Goal: Information Seeking & Learning: Learn about a topic

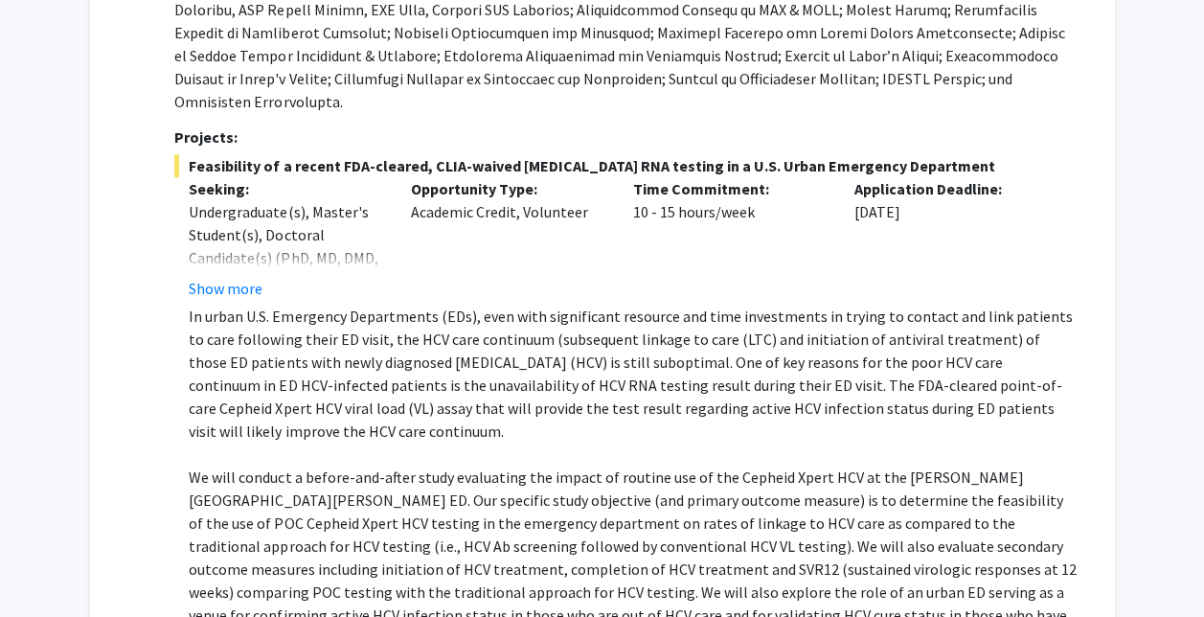
scroll to position [731, 0]
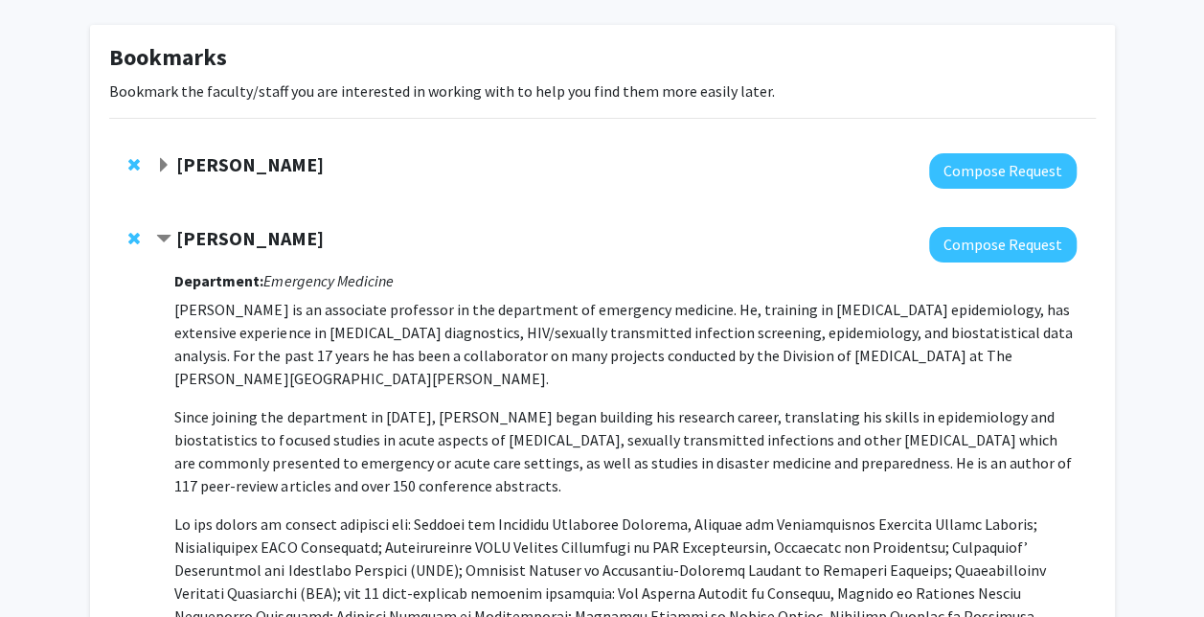
click at [274, 243] on strong "[PERSON_NAME]" at bounding box center [249, 238] width 147 height 24
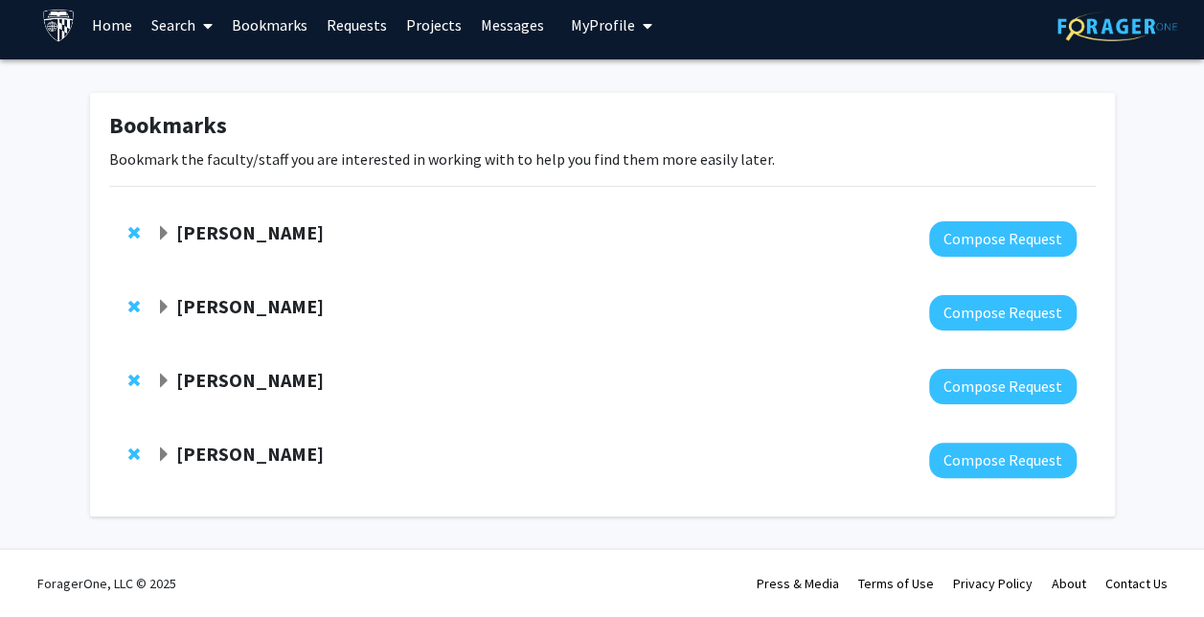
scroll to position [9, 0]
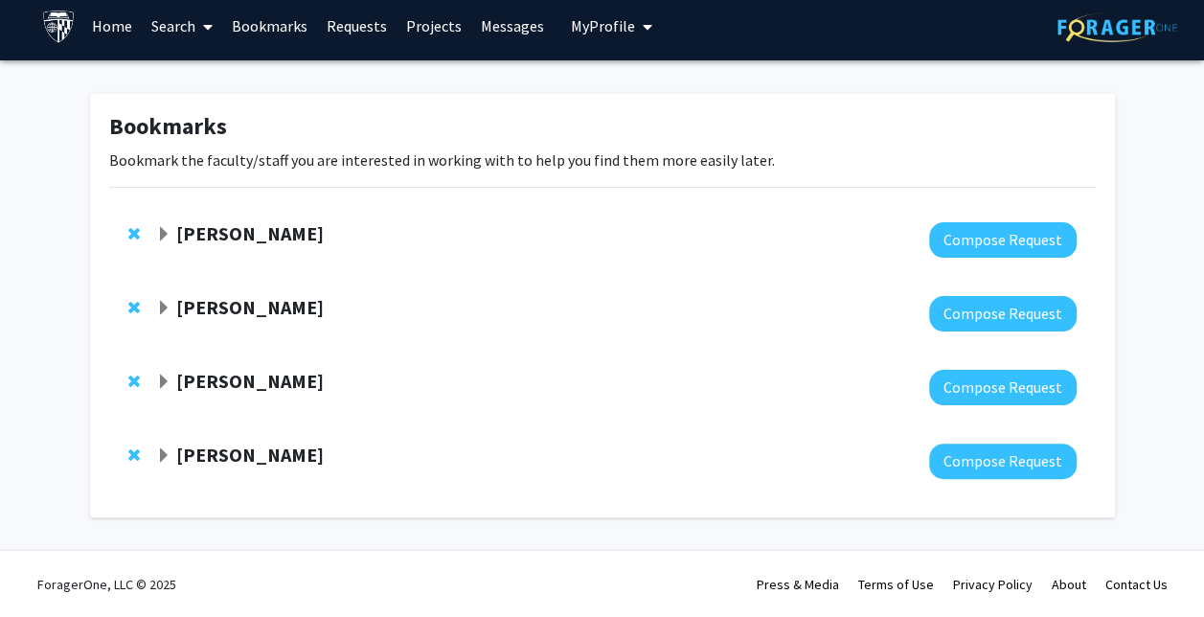
click at [264, 388] on strong "[PERSON_NAME]" at bounding box center [249, 381] width 147 height 24
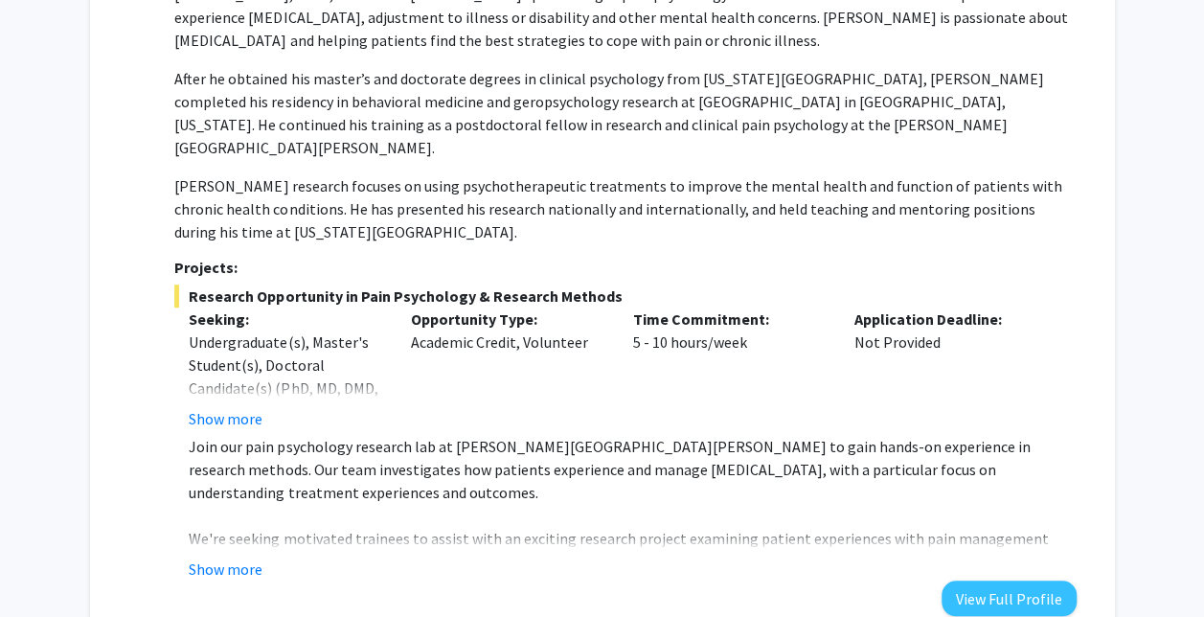
scroll to position [509, 0]
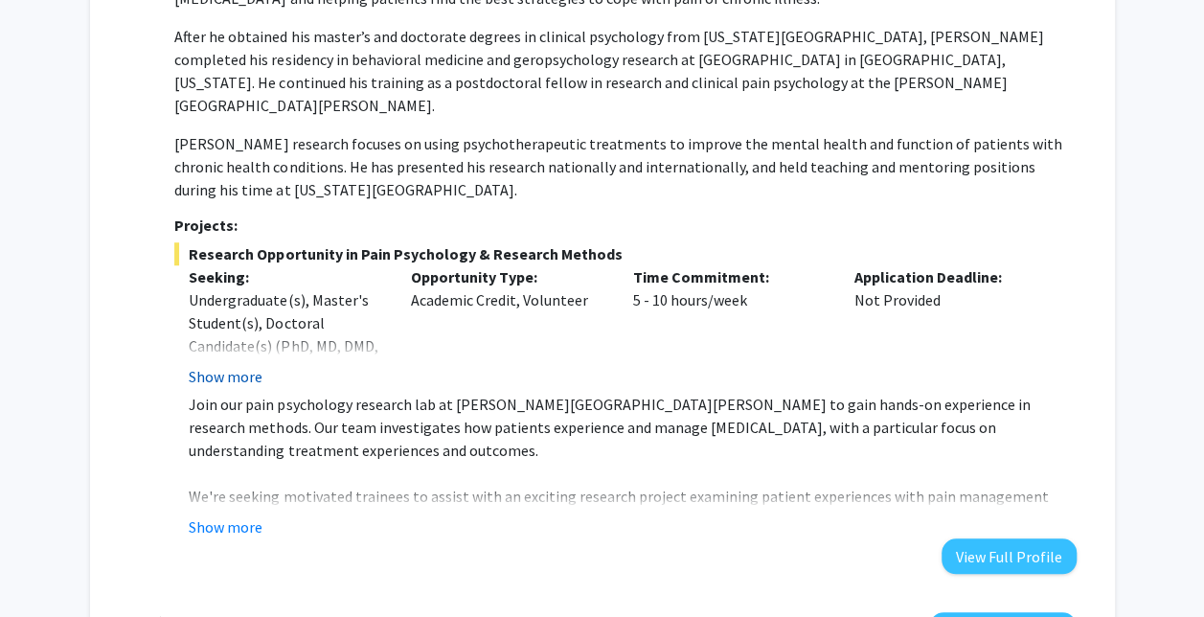
click at [238, 365] on button "Show more" at bounding box center [226, 376] width 74 height 23
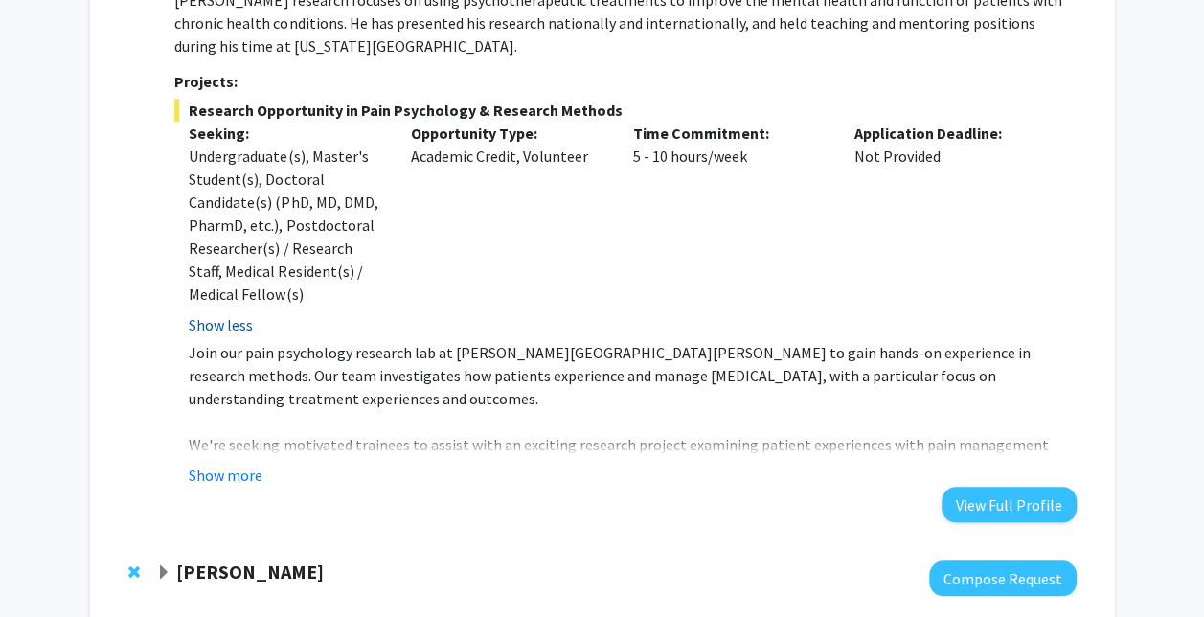
scroll to position [654, 0]
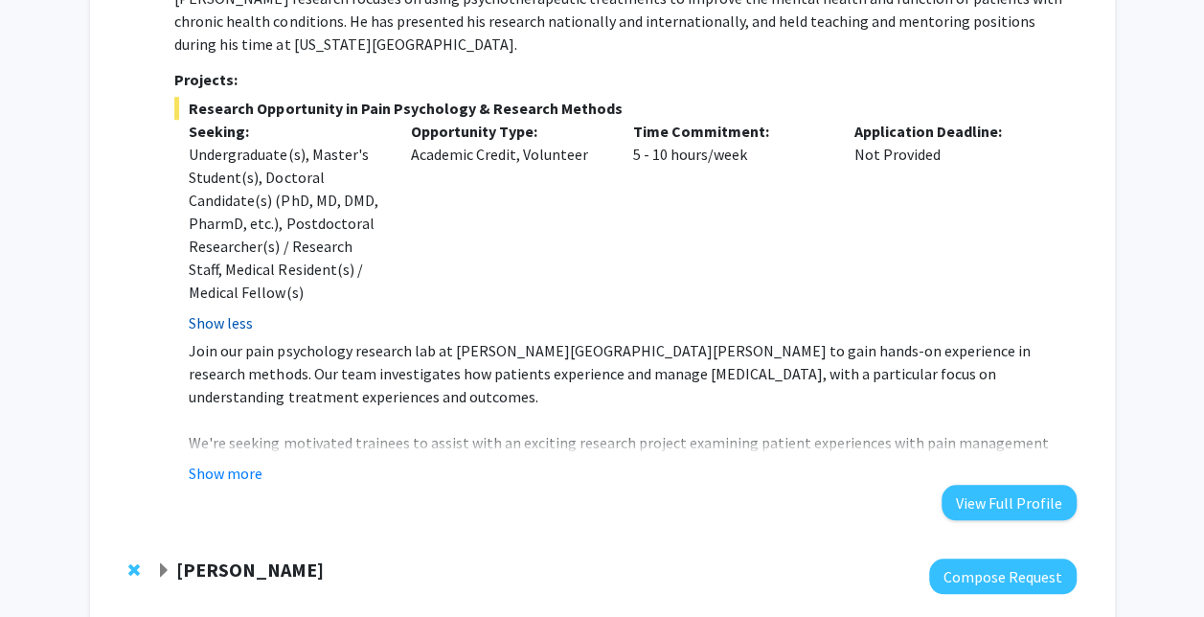
click at [212, 311] on button "Show less" at bounding box center [221, 322] width 64 height 23
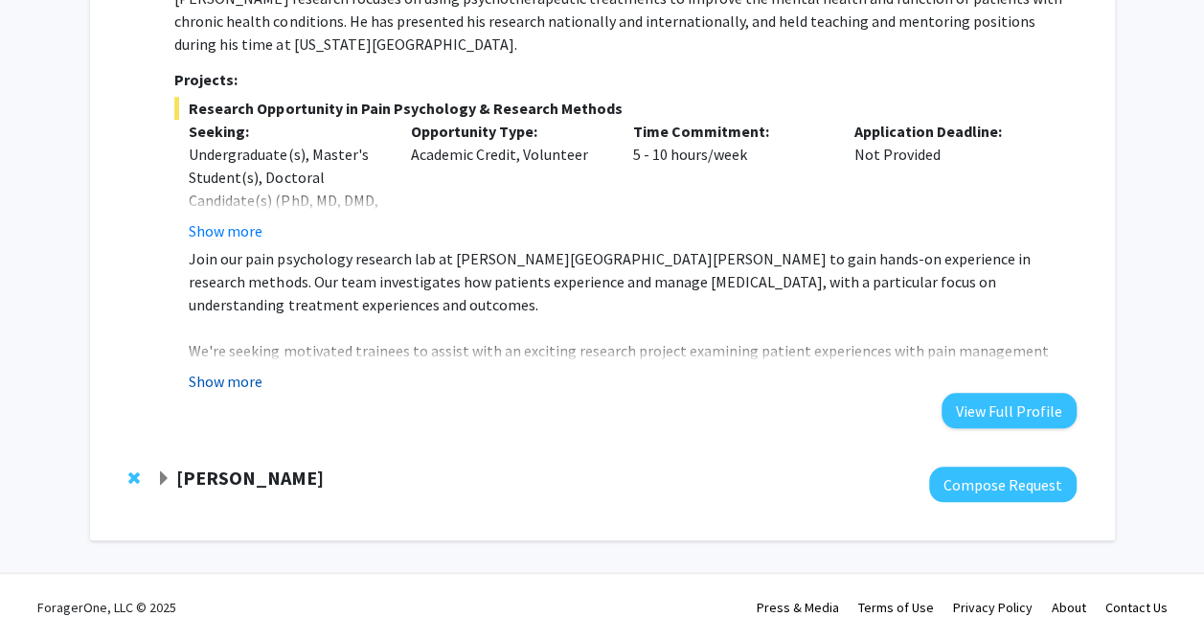
click at [221, 370] on button "Show more" at bounding box center [226, 381] width 74 height 23
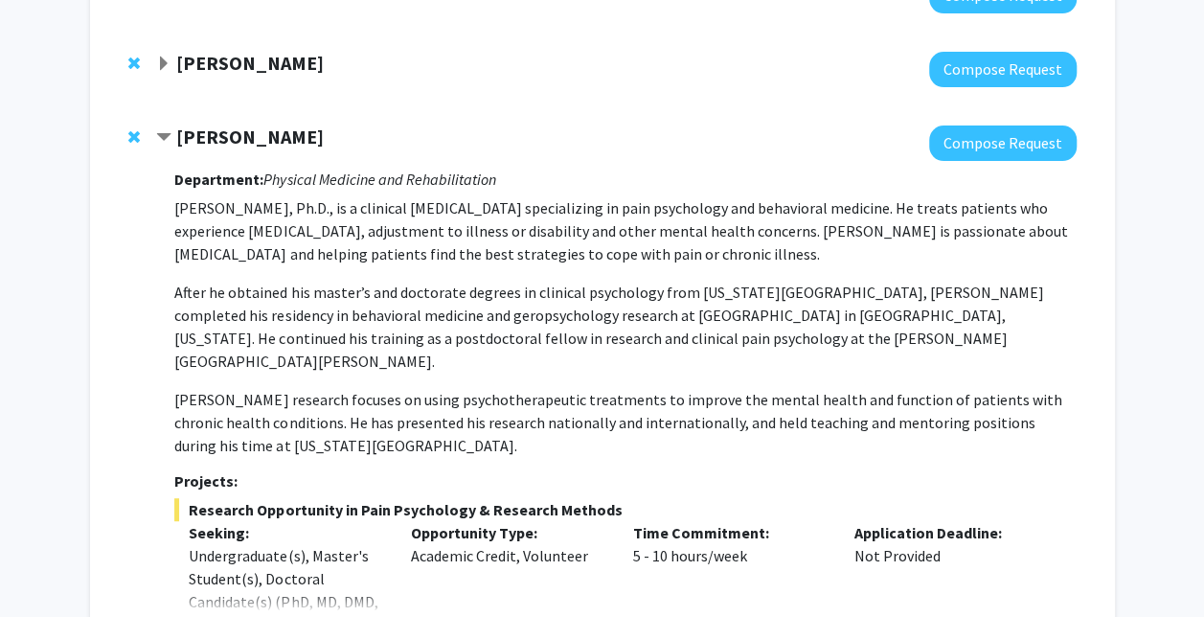
scroll to position [173, 0]
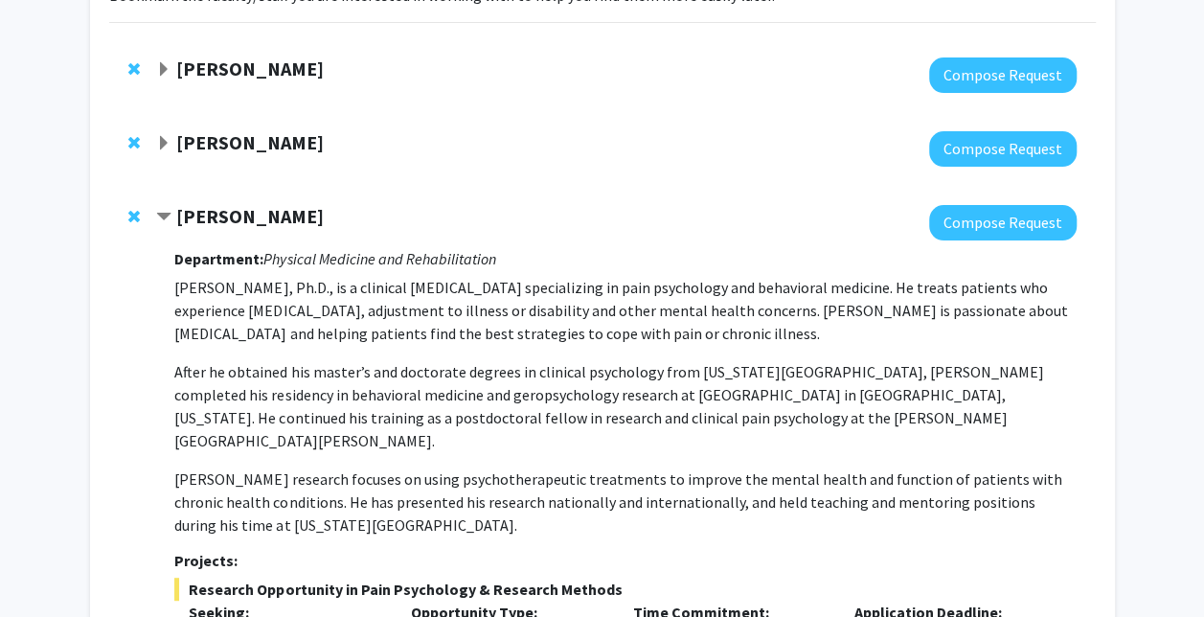
click at [255, 222] on strong "[PERSON_NAME]" at bounding box center [249, 216] width 147 height 24
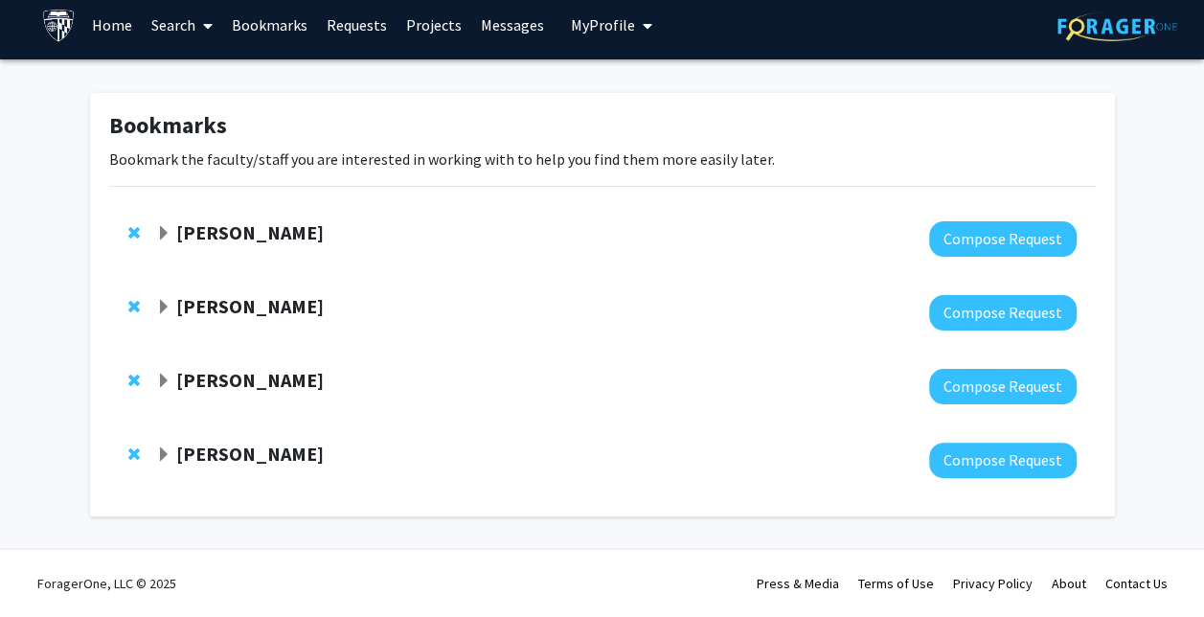
scroll to position [9, 0]
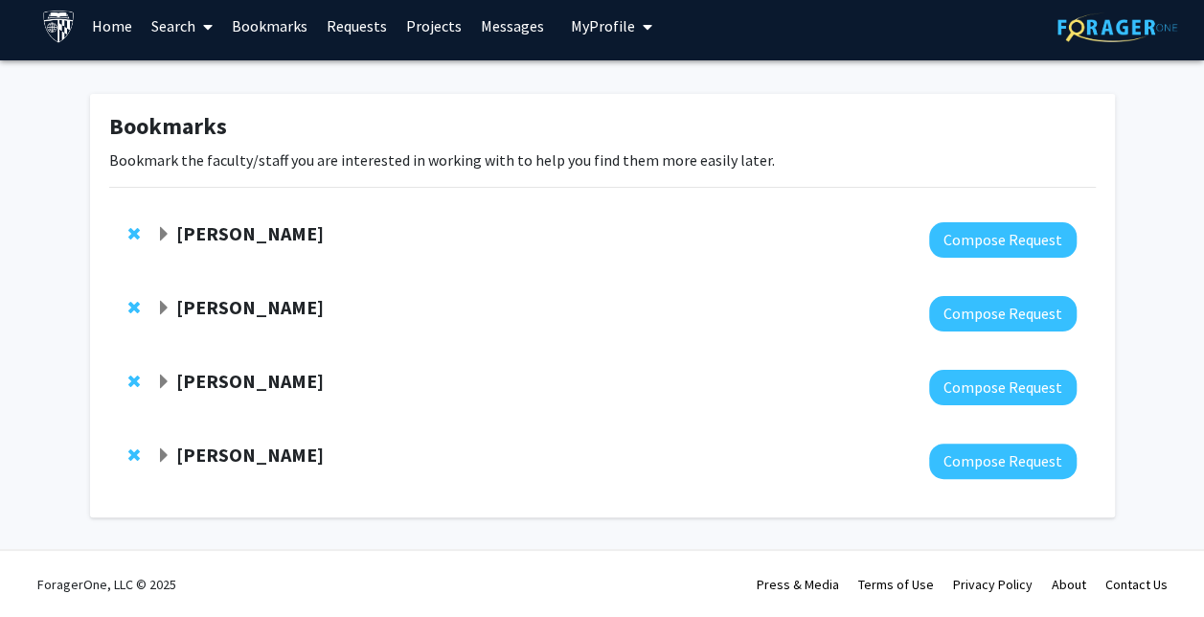
click at [260, 305] on strong "[PERSON_NAME]" at bounding box center [249, 307] width 147 height 24
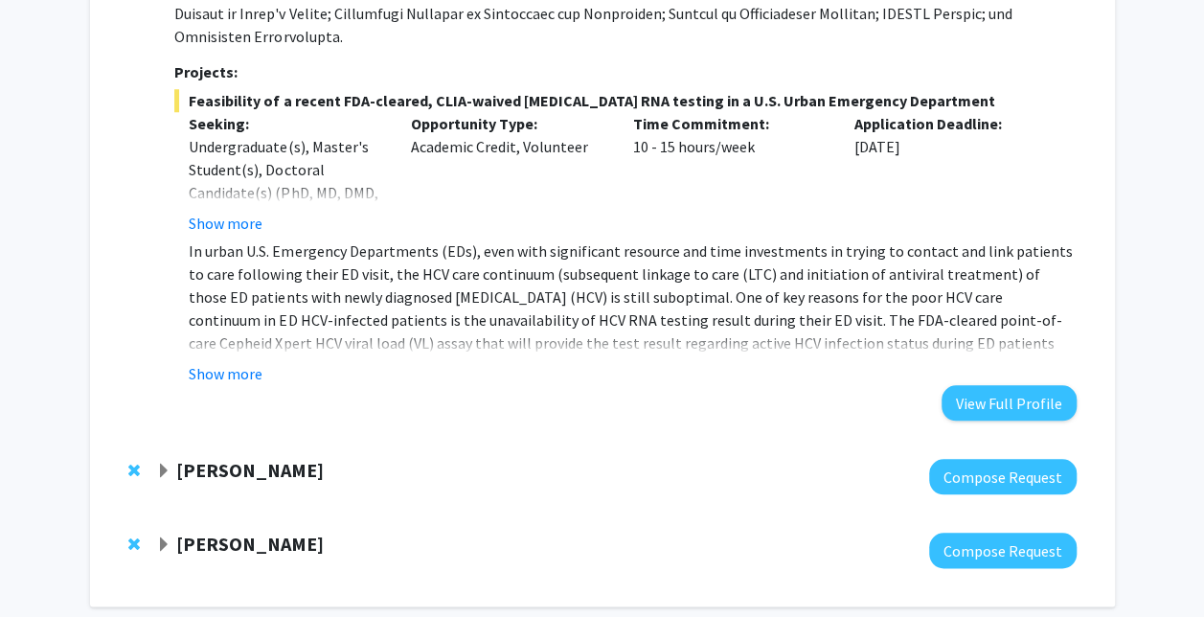
scroll to position [796, 0]
click at [240, 361] on button "Show more" at bounding box center [226, 372] width 74 height 23
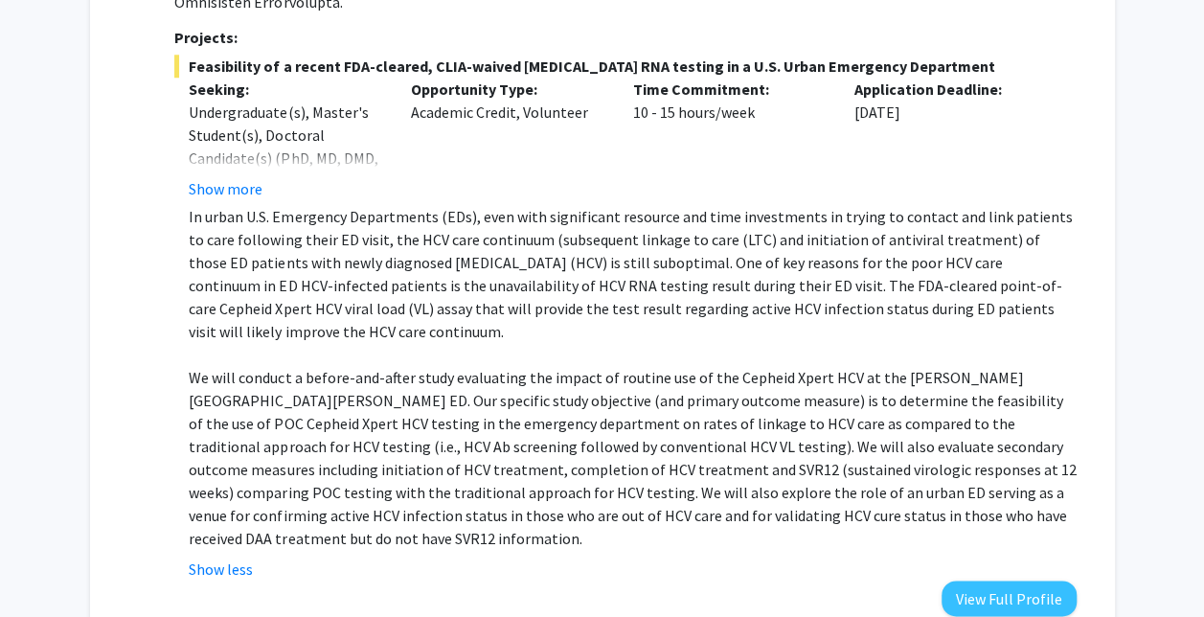
scroll to position [826, 0]
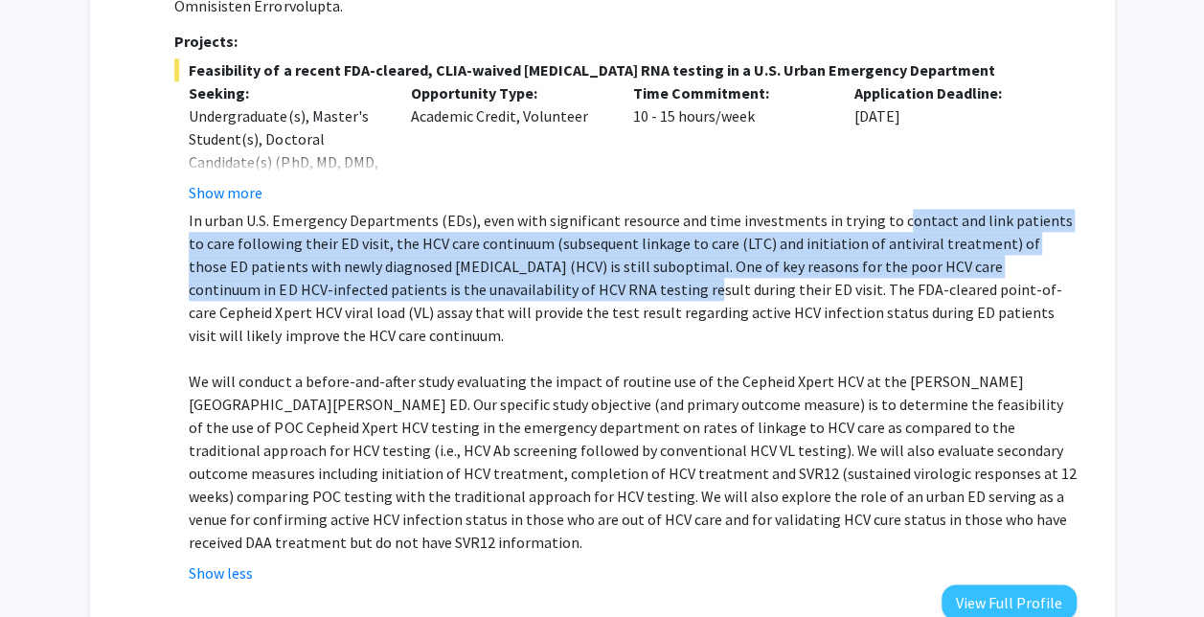
drag, startPoint x: 889, startPoint y: 198, endPoint x: 542, endPoint y: 270, distance: 354.0
click at [542, 270] on p "In urban U.S. Emergency Departments (EDs), even with significant resource and t…" at bounding box center [632, 278] width 887 height 138
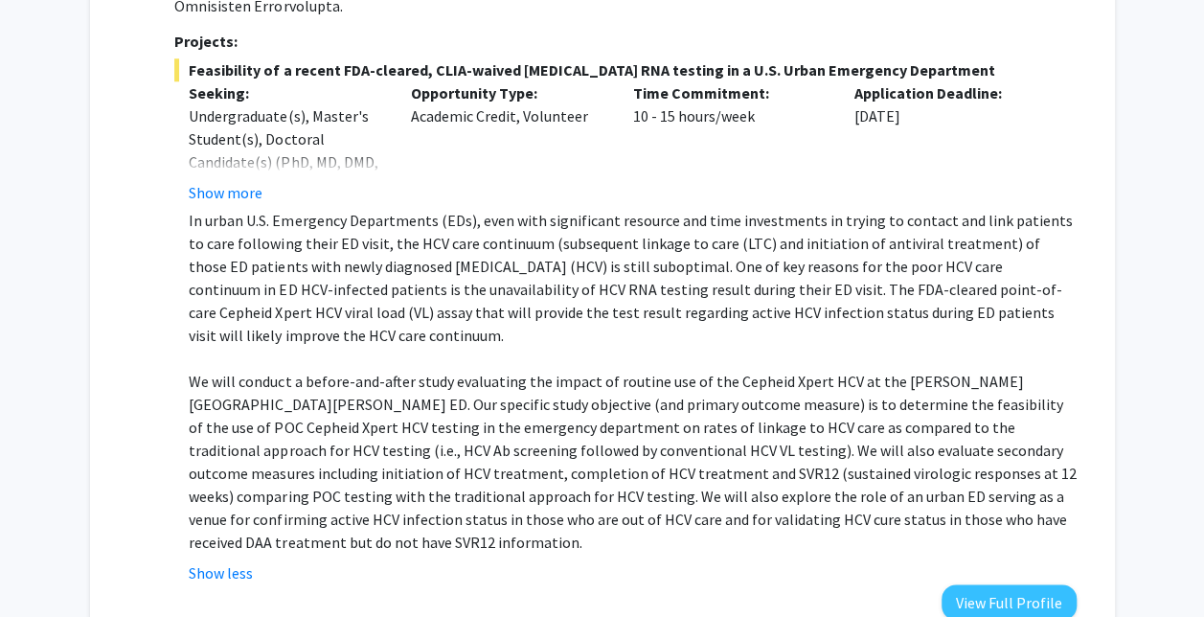
drag, startPoint x: 542, startPoint y: 270, endPoint x: 548, endPoint y: 316, distance: 46.3
click at [548, 316] on p "In urban U.S. Emergency Departments (EDs), even with significant resource and t…" at bounding box center [632, 278] width 887 height 138
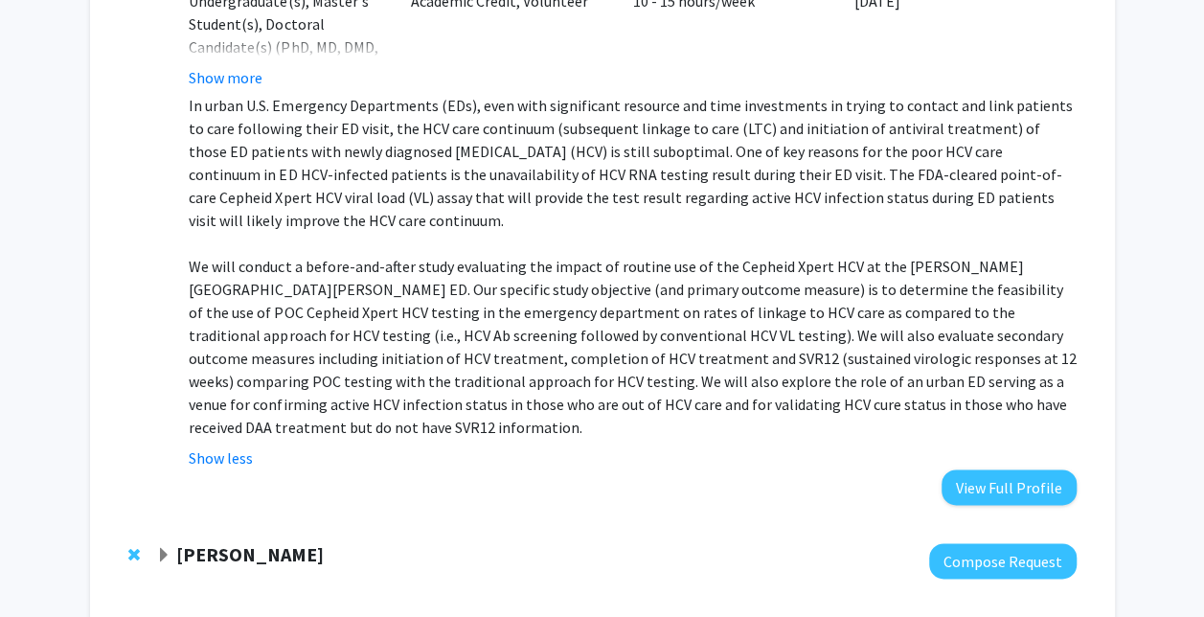
scroll to position [925, 0]
